Goal: Task Accomplishment & Management: Use online tool/utility

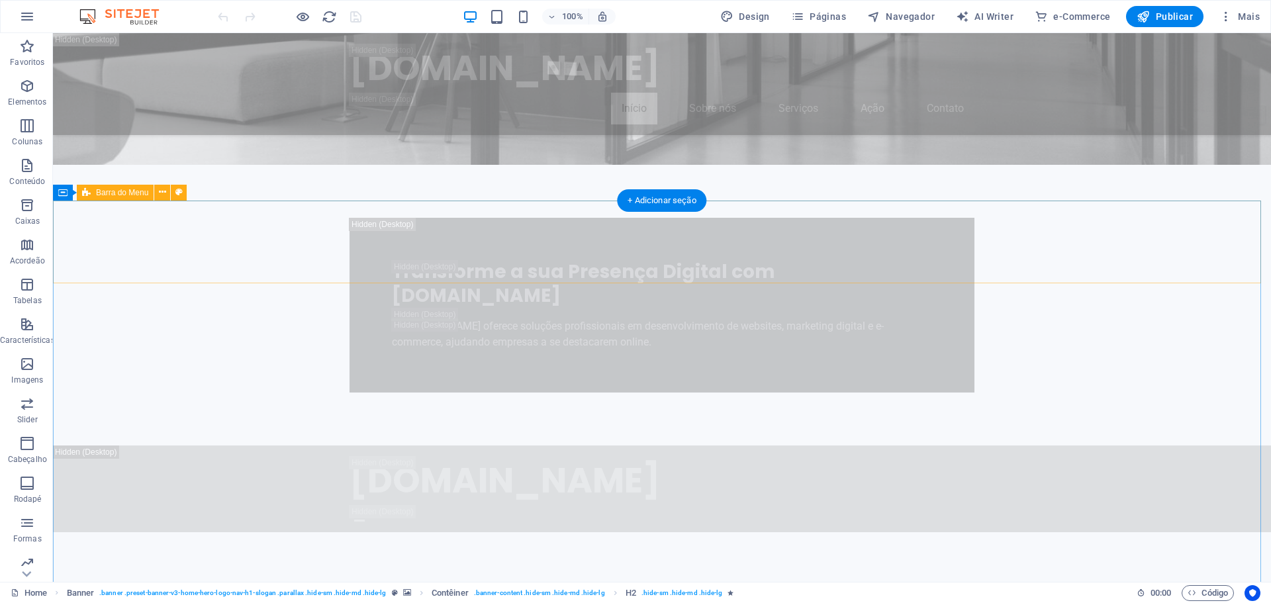
scroll to position [993, 0]
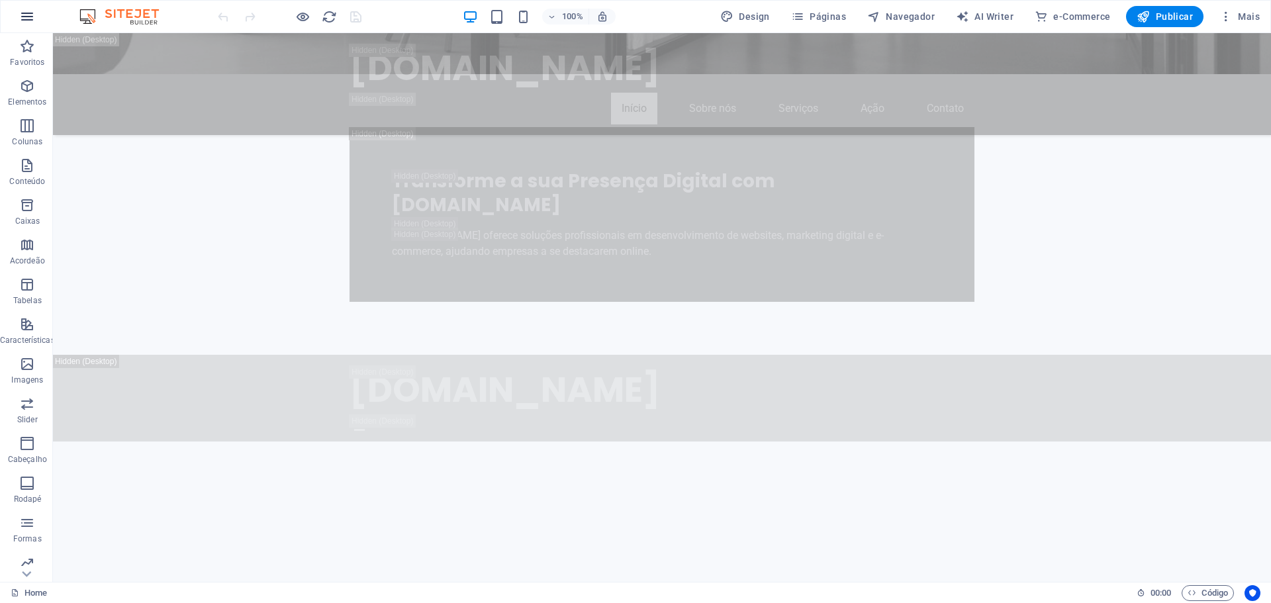
click at [26, 21] on icon "button" at bounding box center [27, 17] width 16 height 16
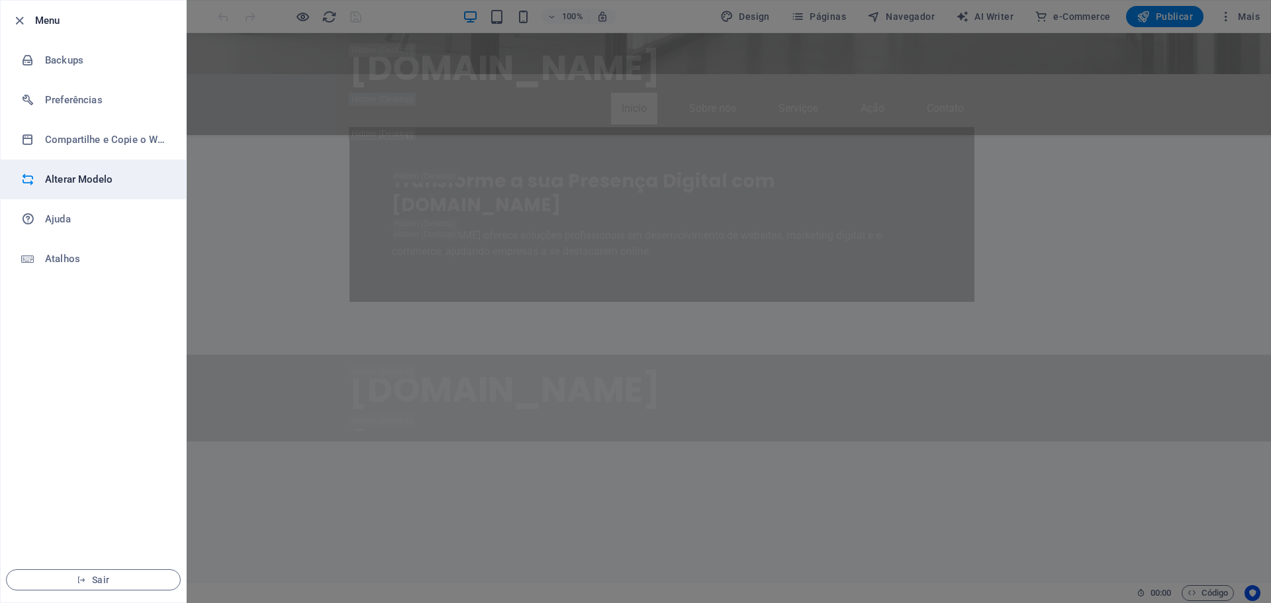
click at [68, 176] on h6 "Alterar Modelo" at bounding box center [106, 179] width 122 height 16
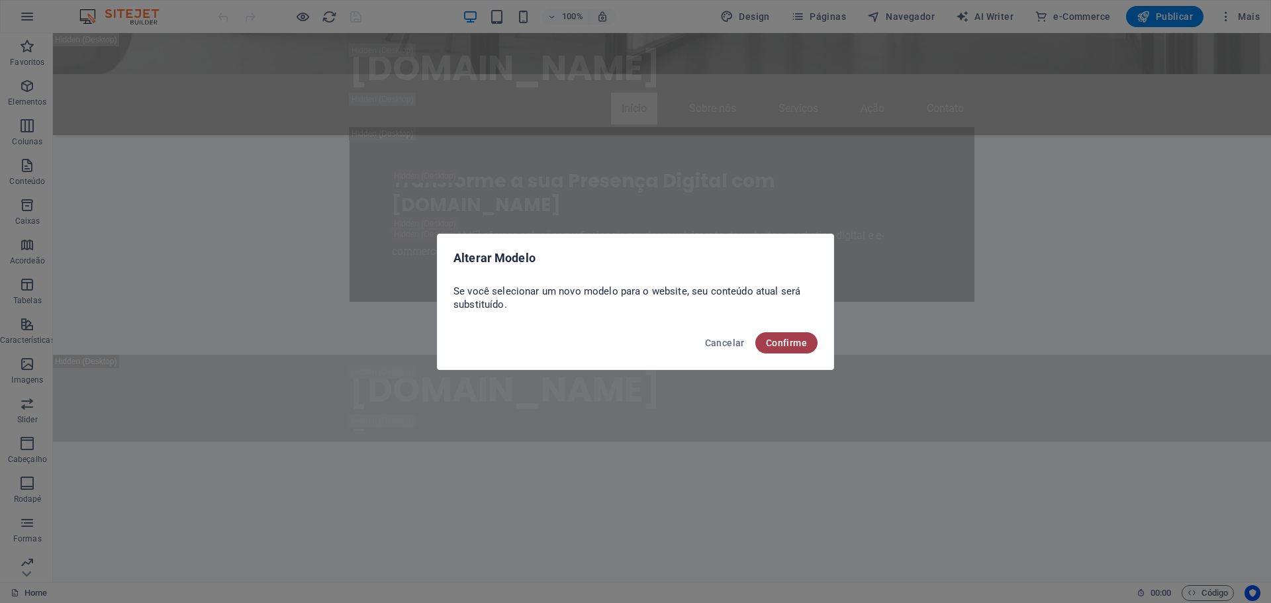
click at [798, 347] on span "Confirme" at bounding box center [786, 343] width 41 height 11
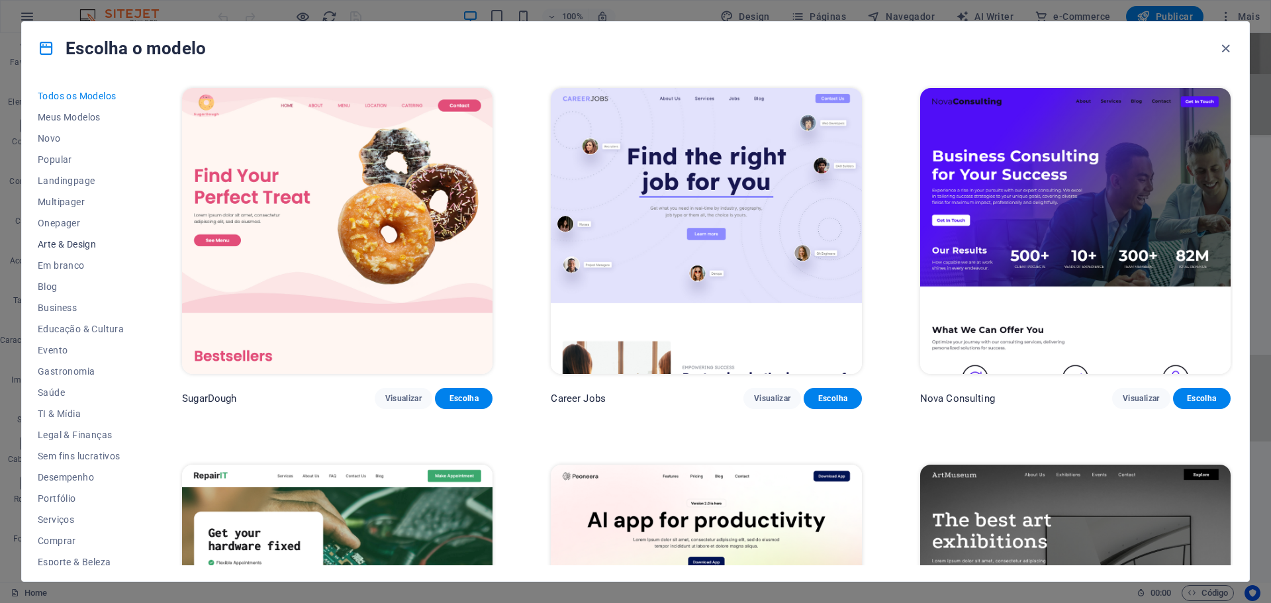
click at [68, 246] on span "Arte & Design" at bounding box center [81, 244] width 86 height 11
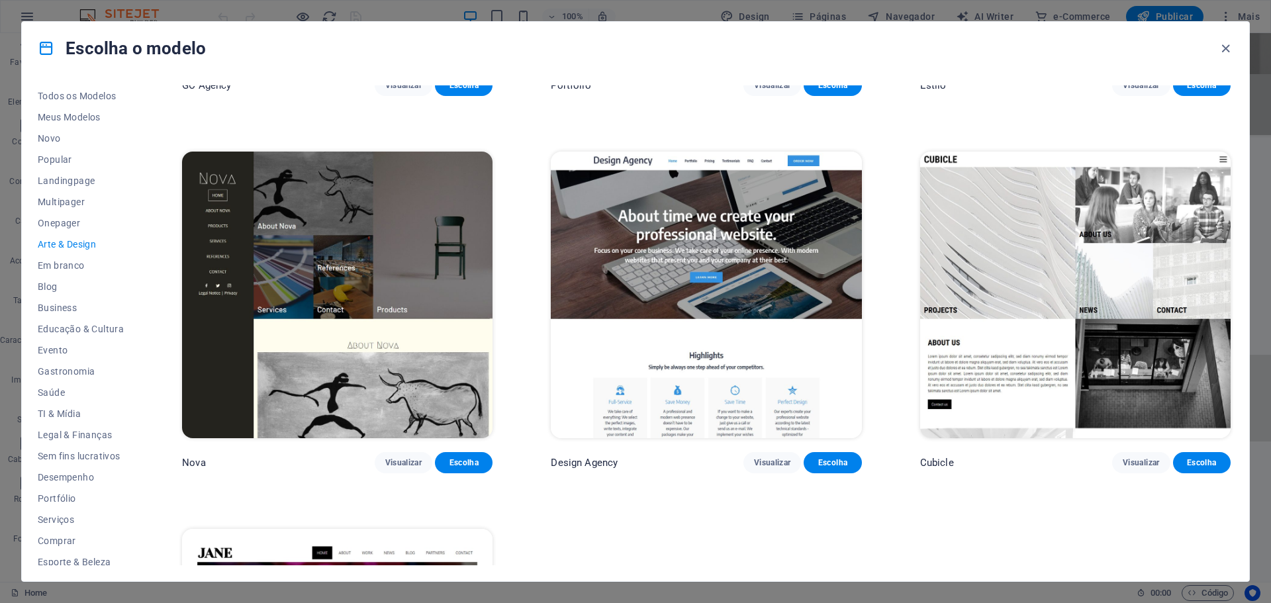
scroll to position [1456, 0]
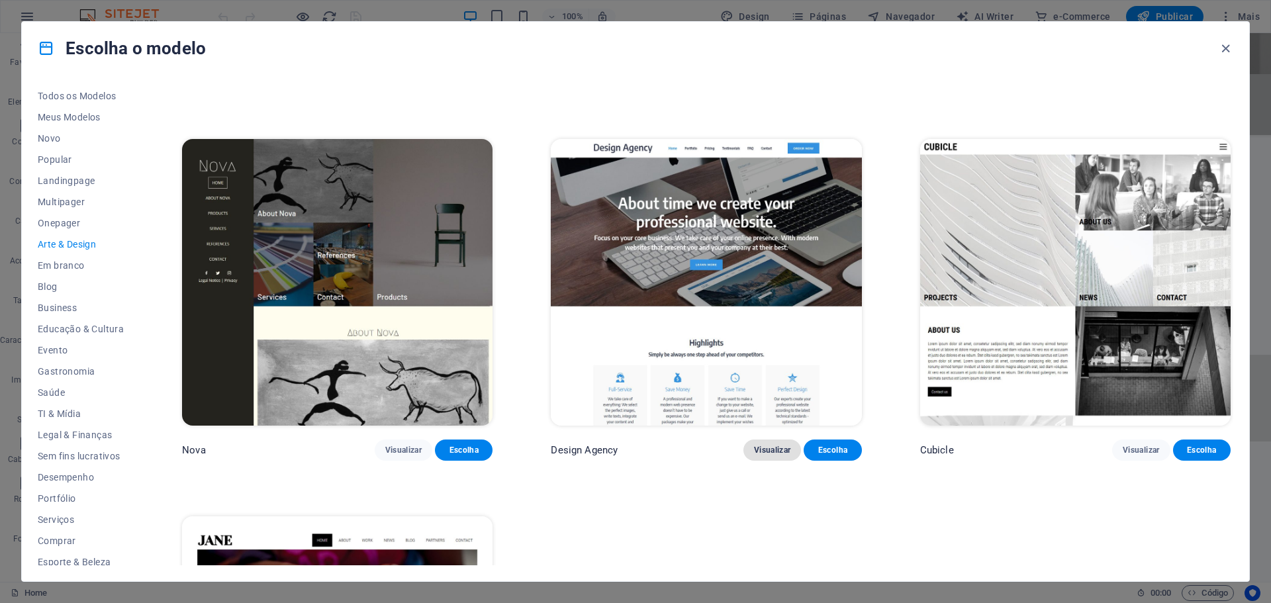
click at [780, 439] on button "Visualizar" at bounding box center [772, 449] width 58 height 21
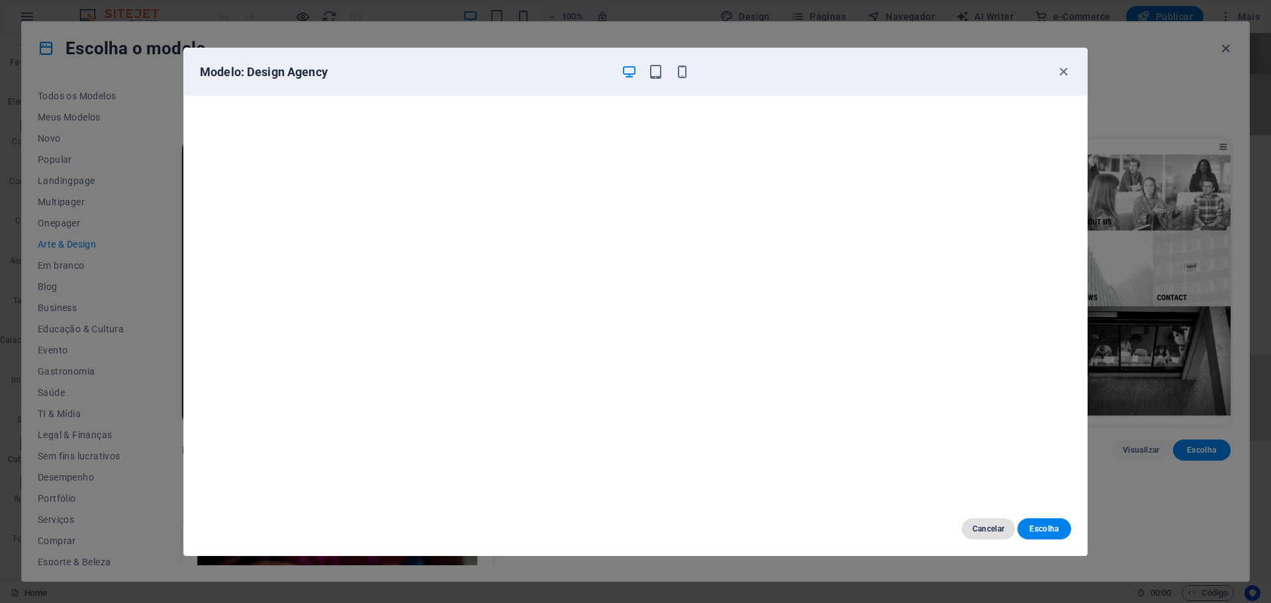
click at [993, 522] on button "Cancelar" at bounding box center [989, 528] width 54 height 21
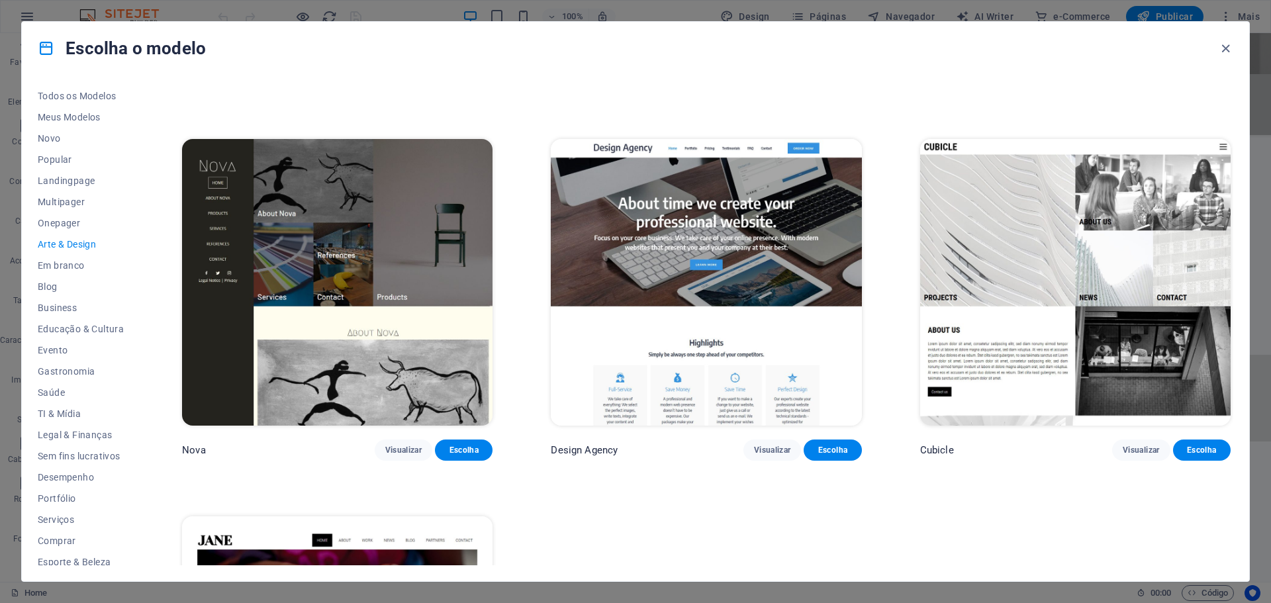
scroll to position [1720, 0]
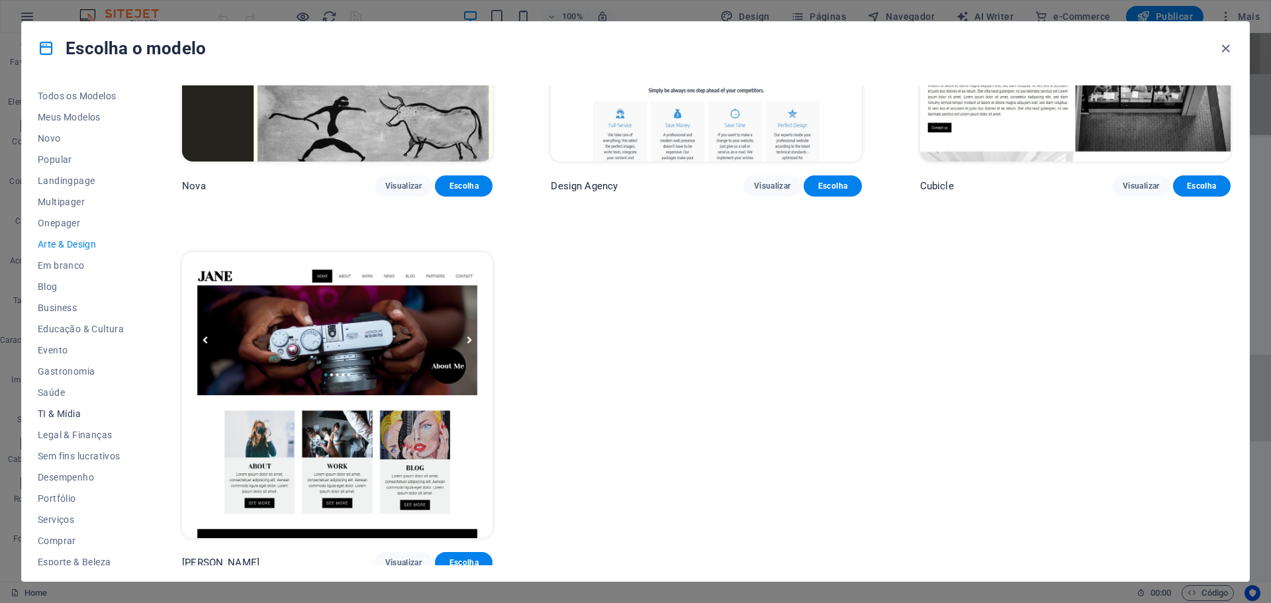
click at [71, 412] on span "TI & Mídia" at bounding box center [81, 413] width 86 height 11
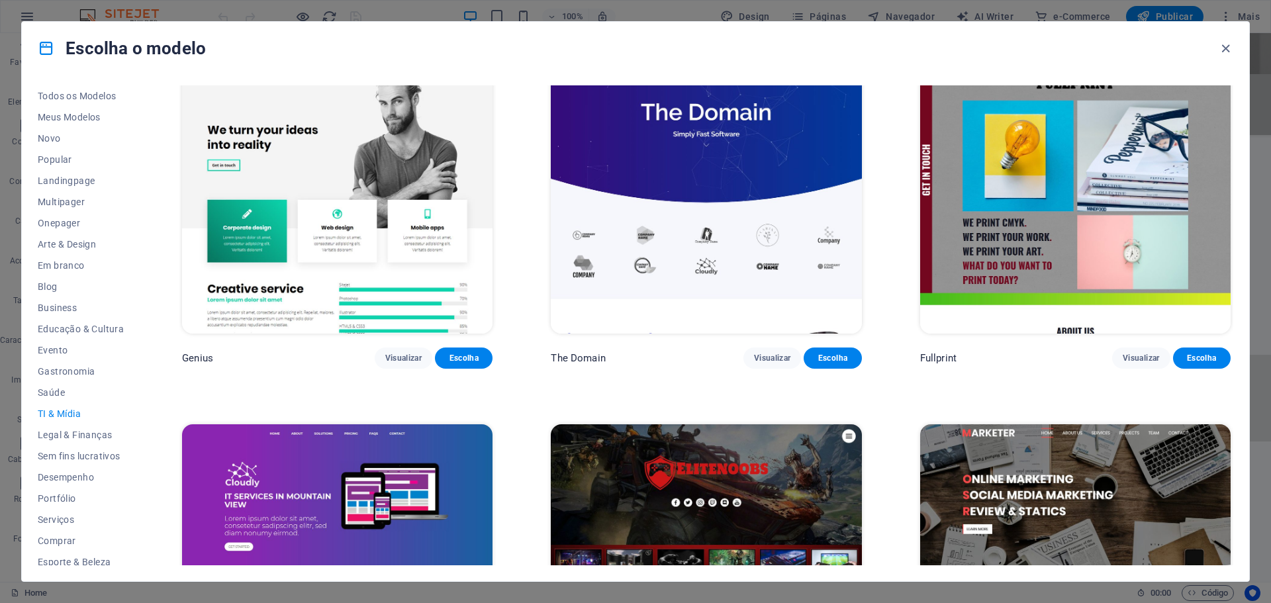
scroll to position [969, 0]
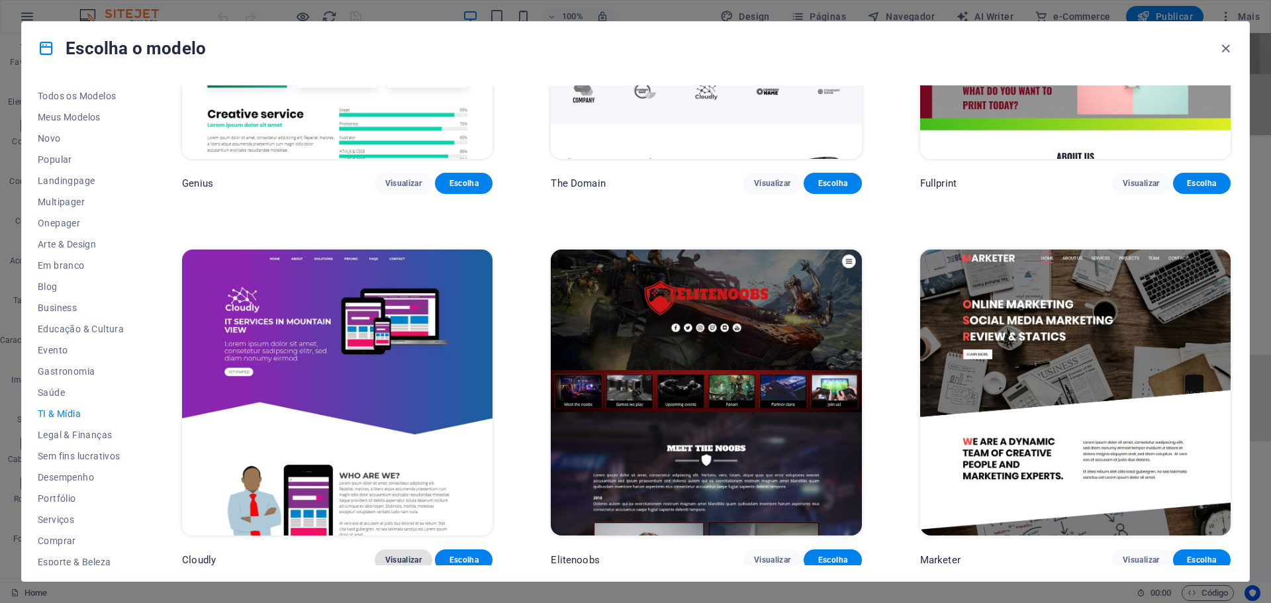
click at [394, 555] on span "Visualizar" at bounding box center [403, 560] width 36 height 11
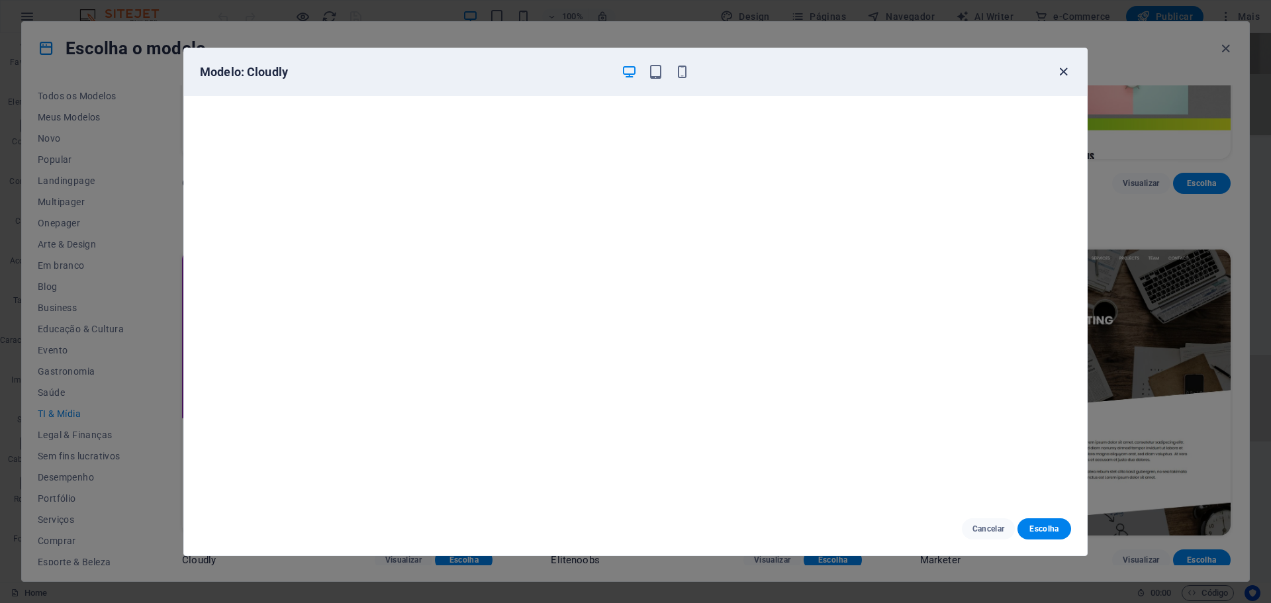
click at [1069, 65] on icon "button" at bounding box center [1063, 71] width 15 height 15
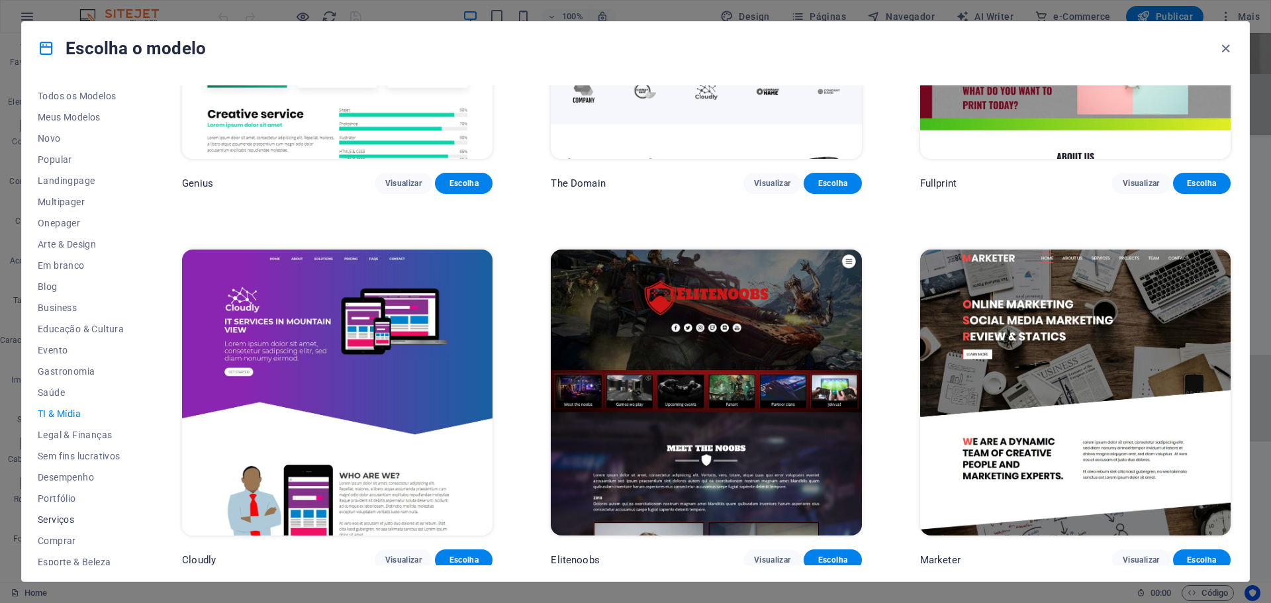
click at [59, 520] on span "Serviços" at bounding box center [81, 519] width 86 height 11
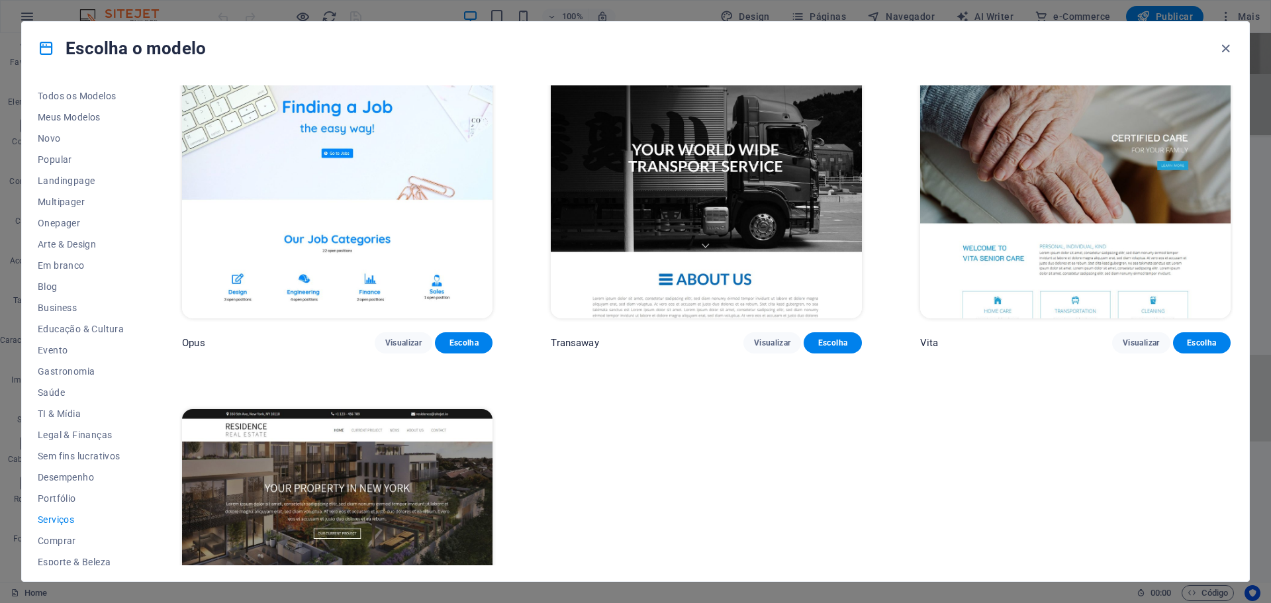
scroll to position [2471, 0]
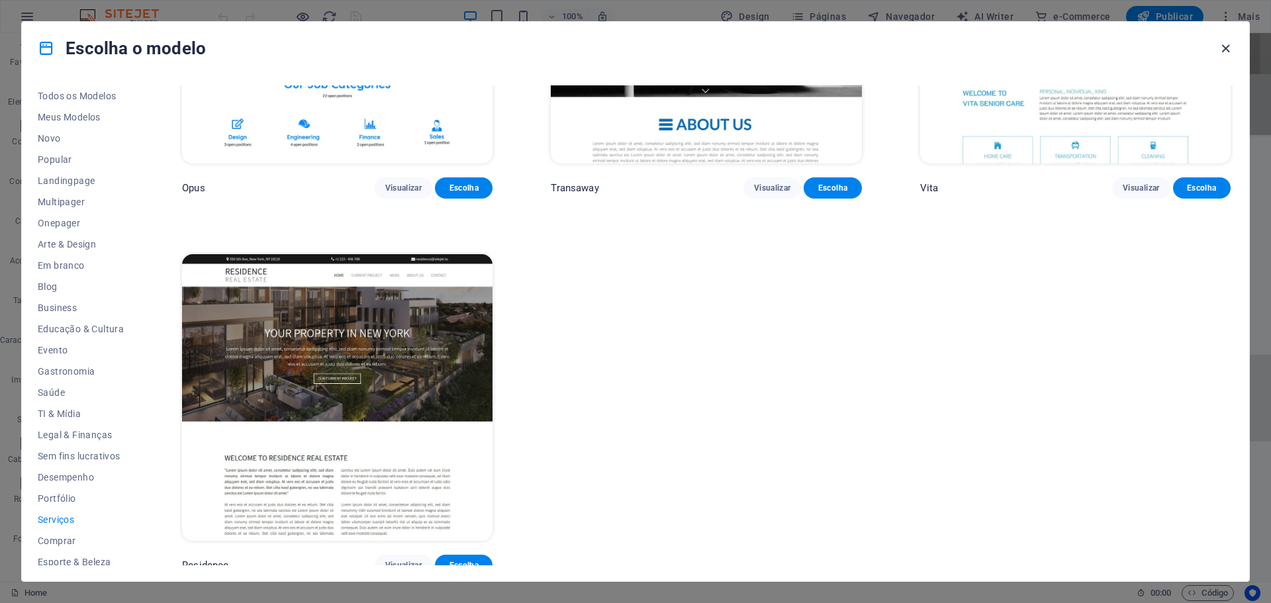
click at [1226, 46] on icon "button" at bounding box center [1225, 48] width 15 height 15
